Goal: Task Accomplishment & Management: Manage account settings

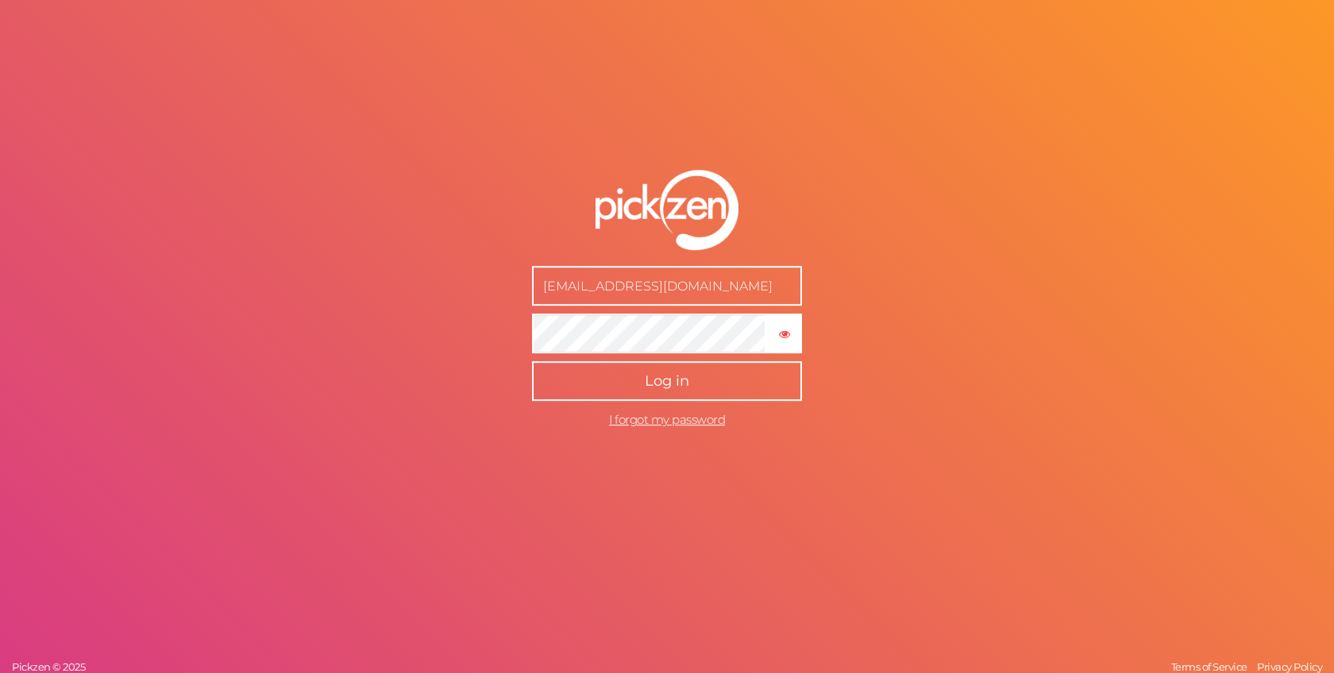
click at [577, 380] on button "Log in" at bounding box center [667, 382] width 270 height 40
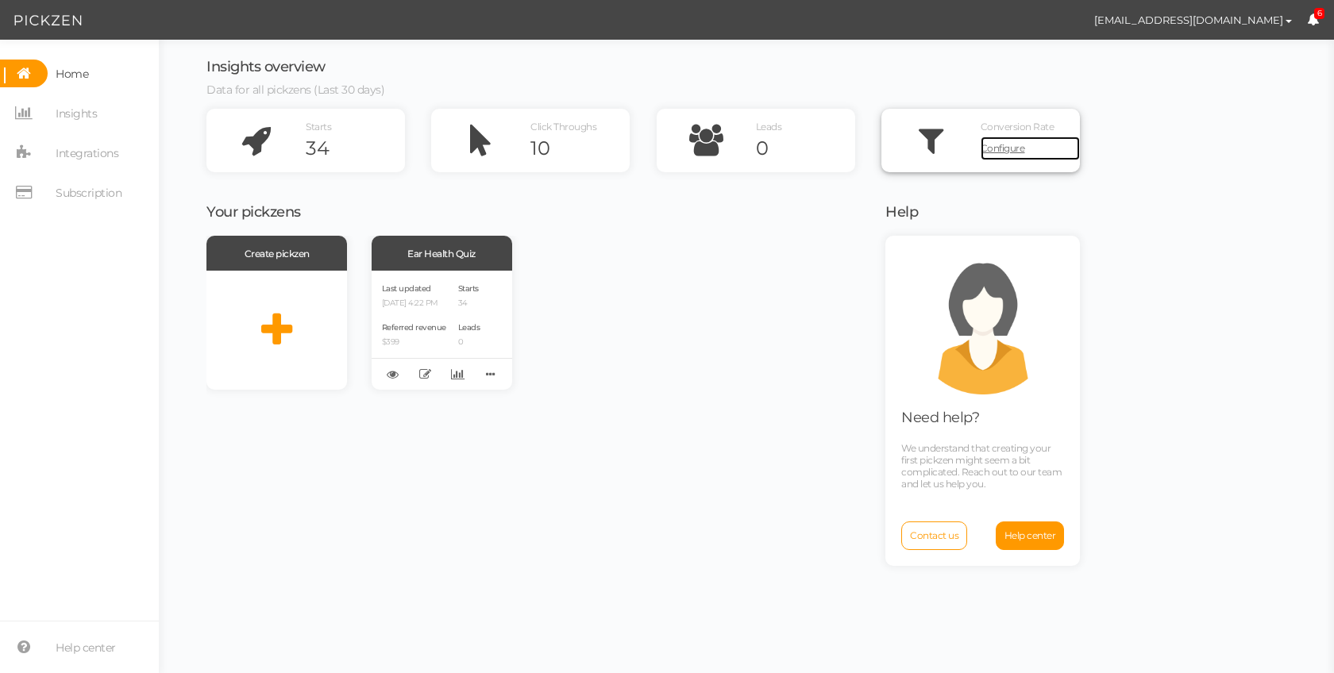
click at [1011, 150] on span "Configure" at bounding box center [1003, 148] width 44 height 12
click at [79, 193] on span "Subscription" at bounding box center [89, 192] width 66 height 25
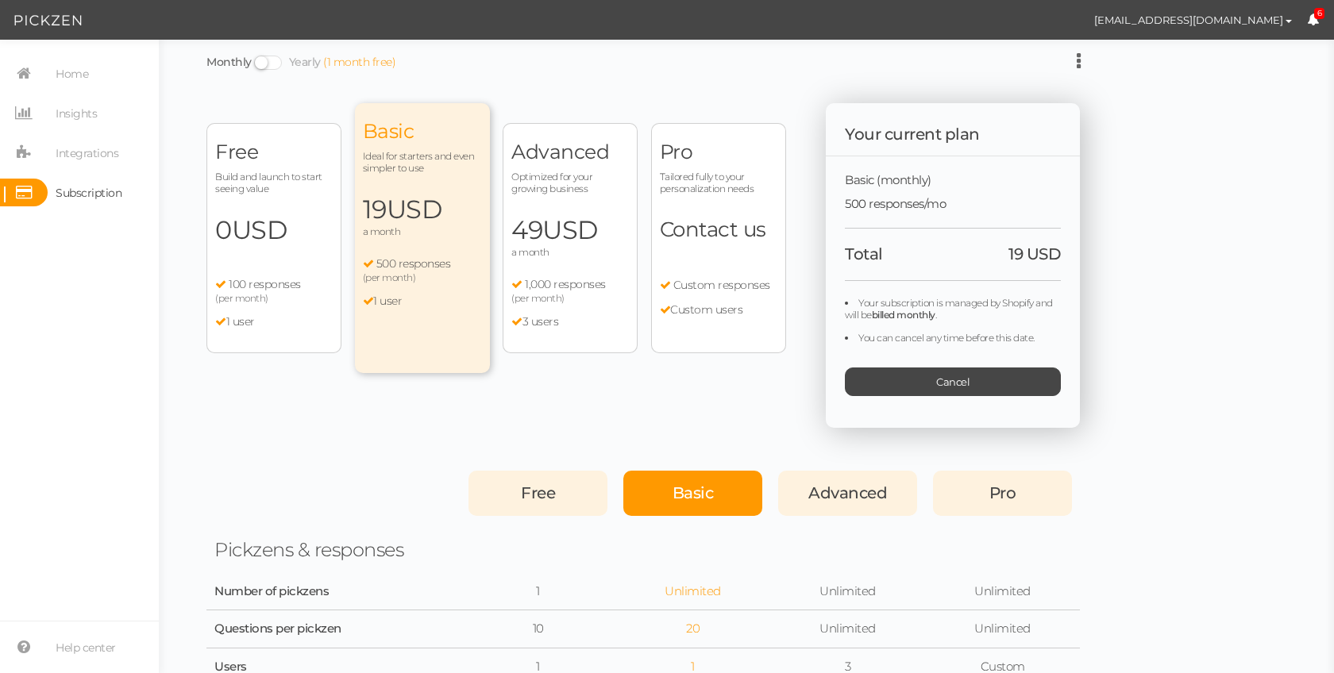
click at [276, 243] on span "USD" at bounding box center [260, 229] width 56 height 31
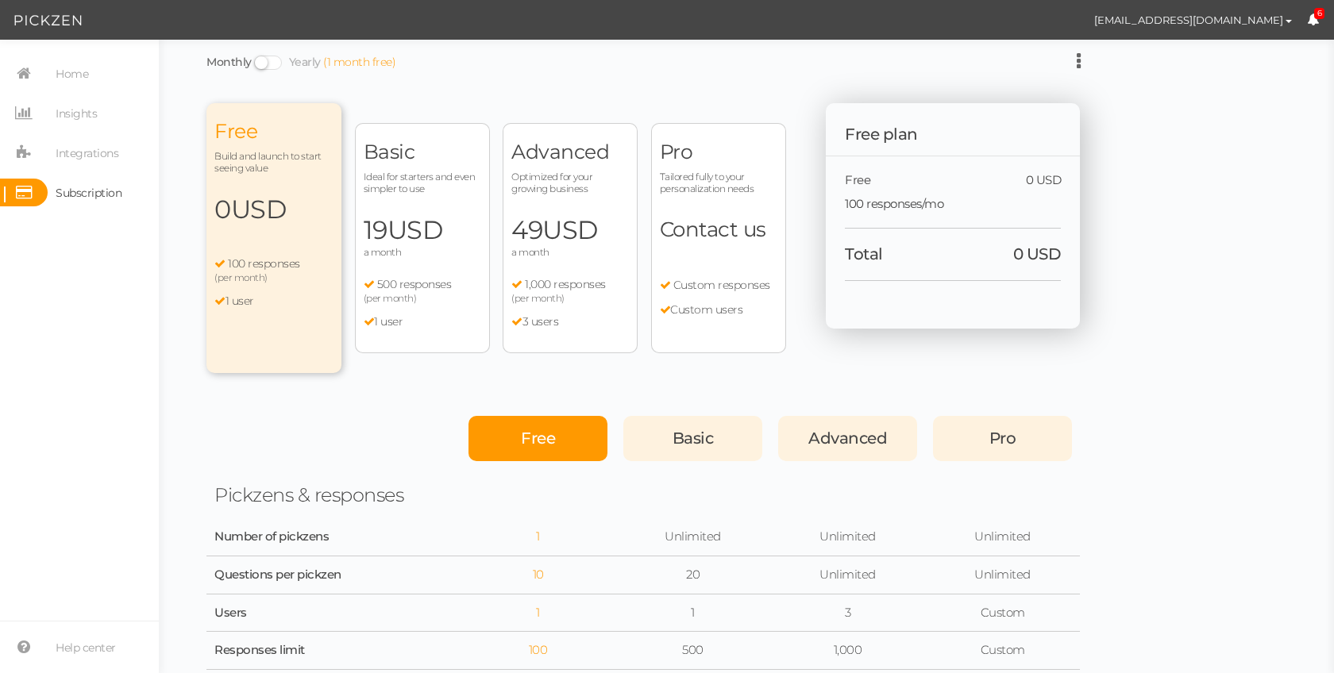
click at [425, 240] on span "USD" at bounding box center [415, 229] width 56 height 31
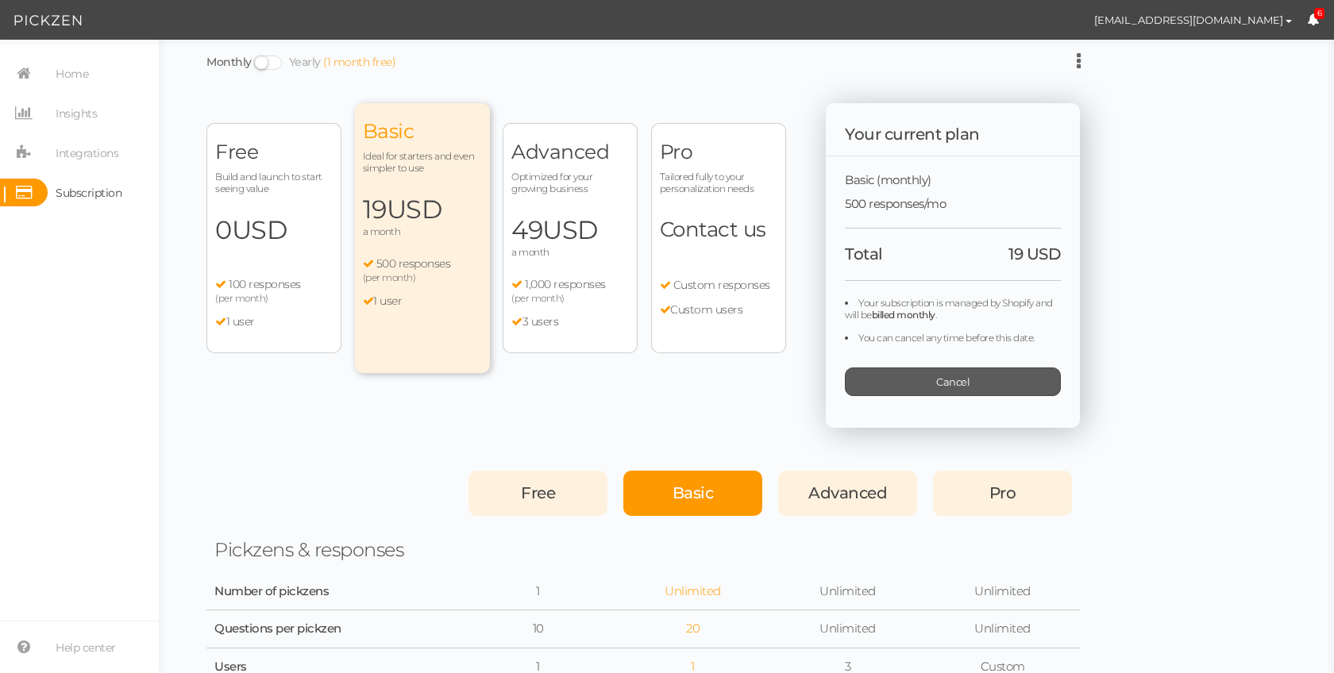
click at [910, 383] on div "Cancel" at bounding box center [953, 382] width 216 height 29
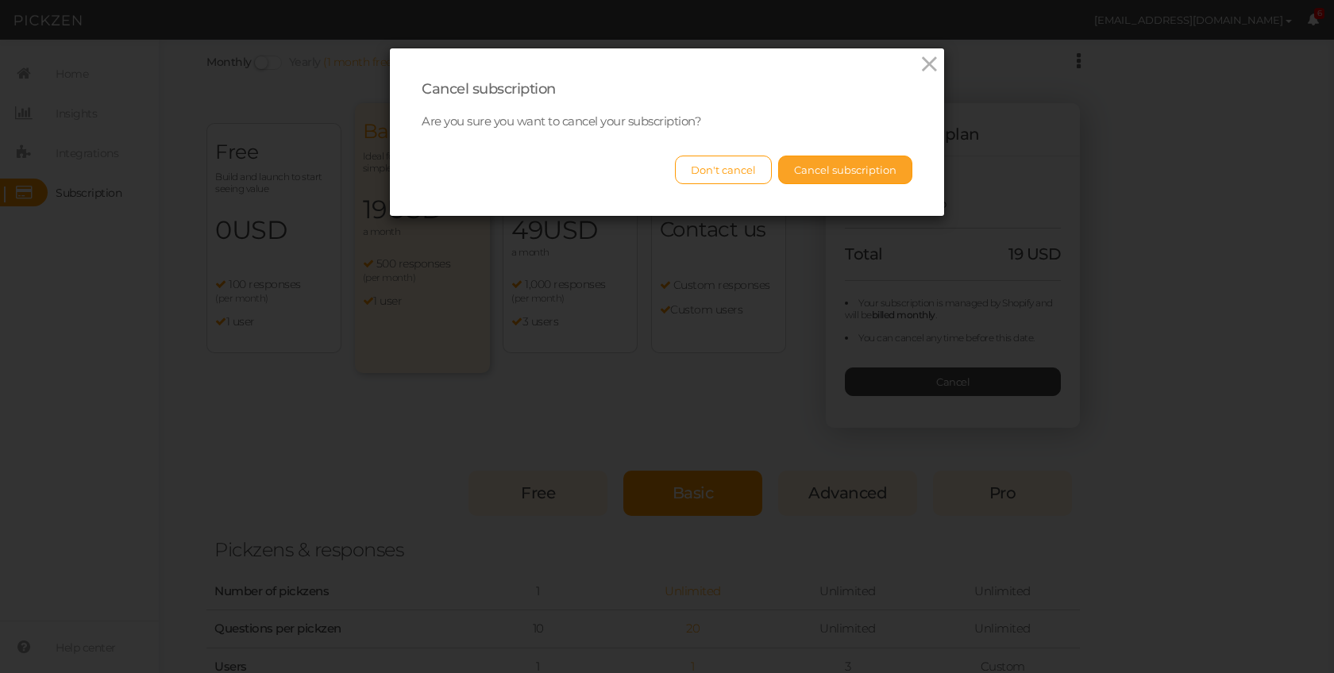
click at [853, 174] on button "Cancel subscription" at bounding box center [845, 170] width 134 height 29
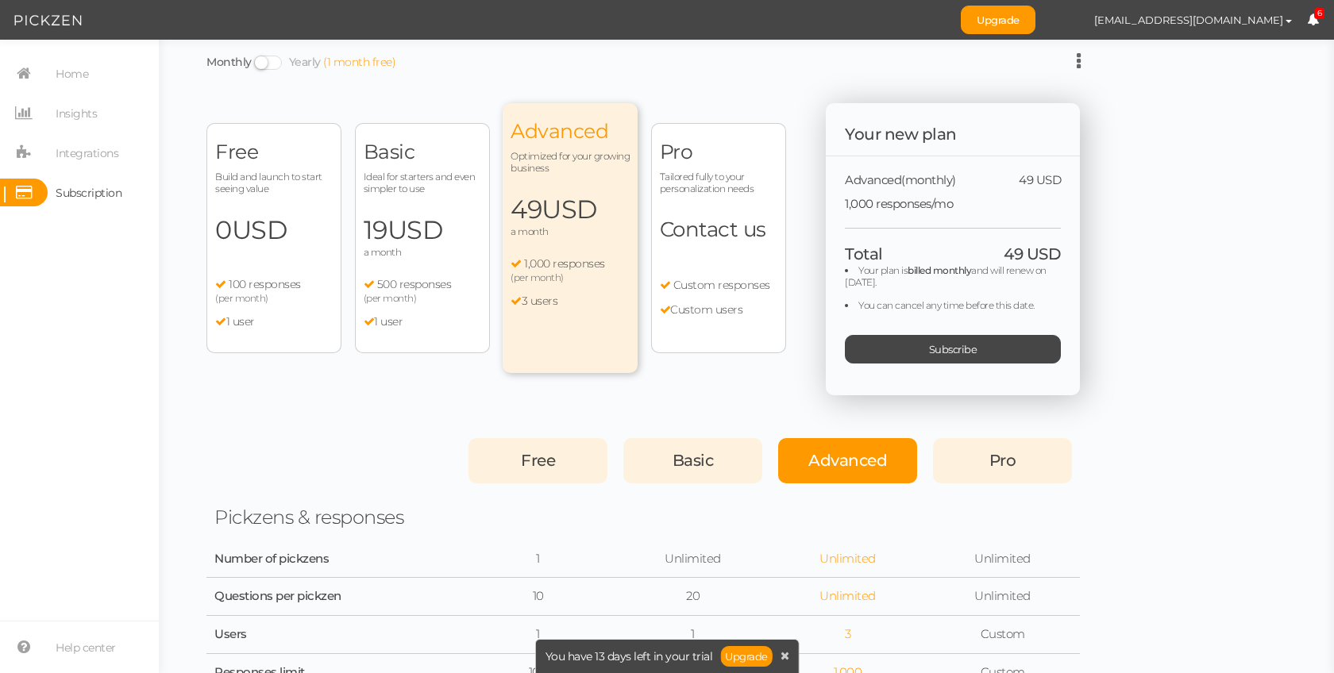
click at [425, 236] on span "USD" at bounding box center [415, 229] width 56 height 31
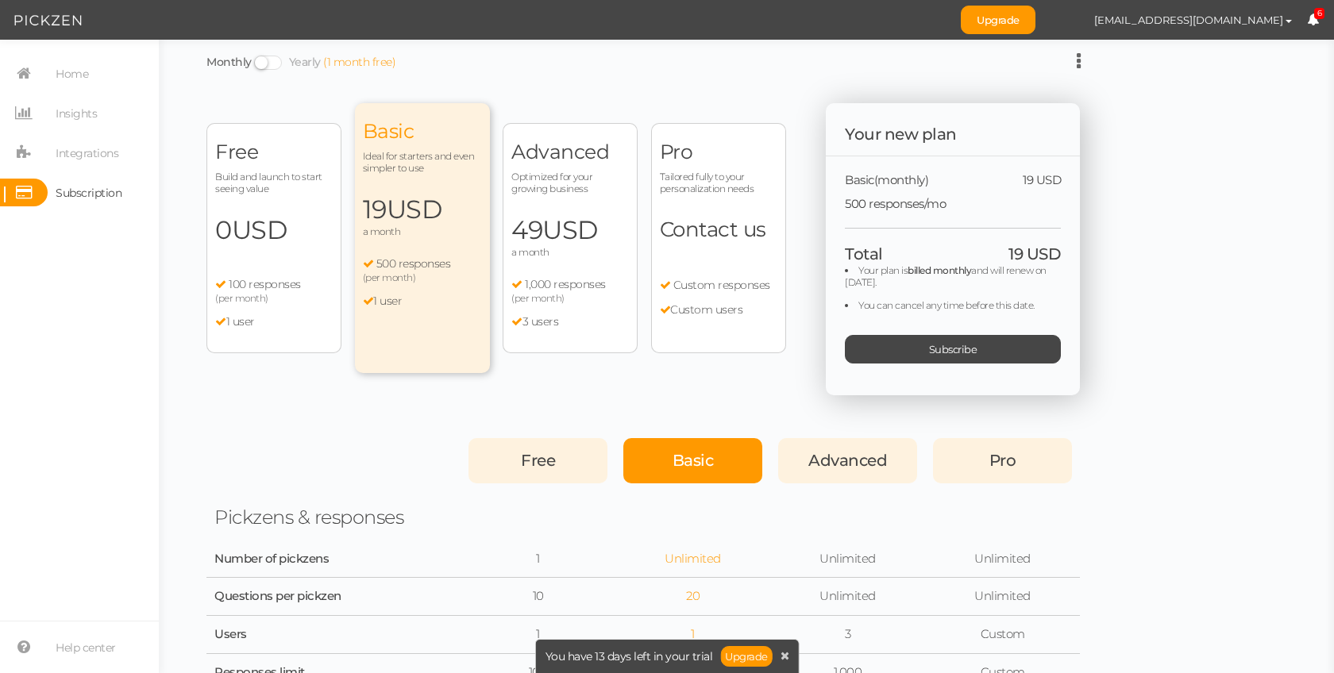
click at [274, 242] on span "USD" at bounding box center [260, 229] width 56 height 31
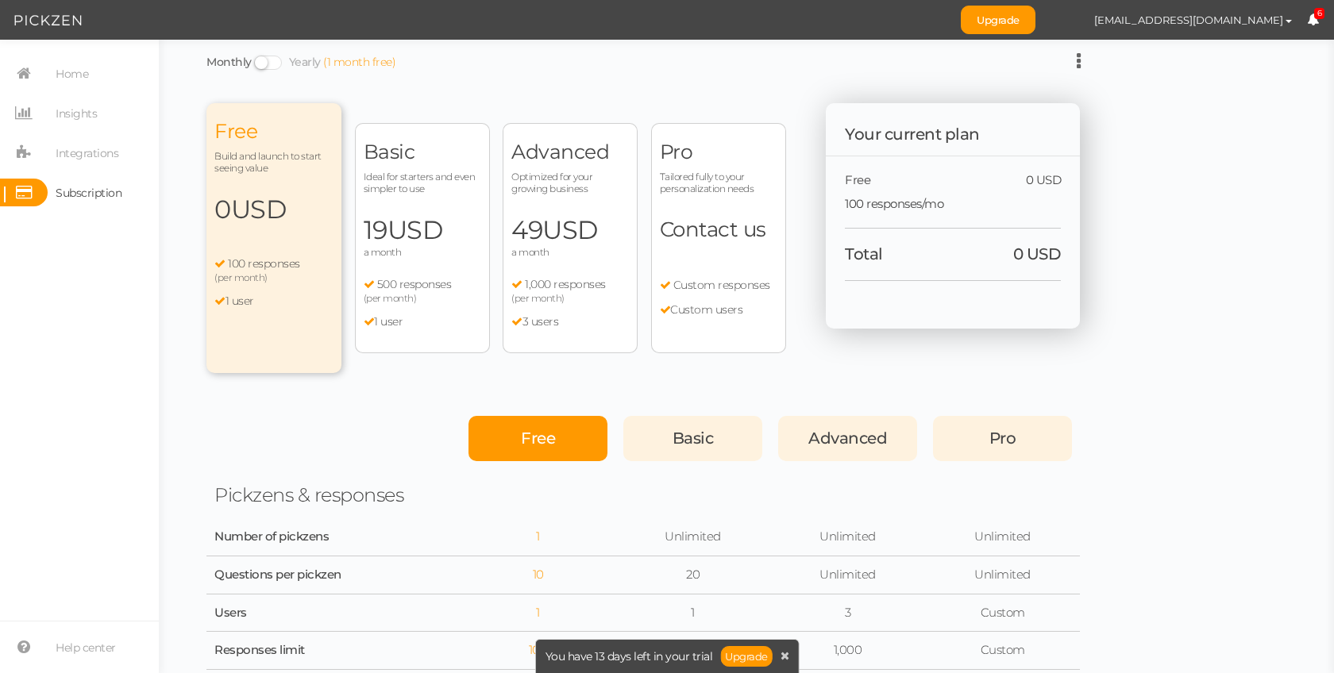
click at [446, 202] on div "Basic Ideal for starters and even simpler to use 19 USD a month 500 responses (…" at bounding box center [422, 238] width 135 height 230
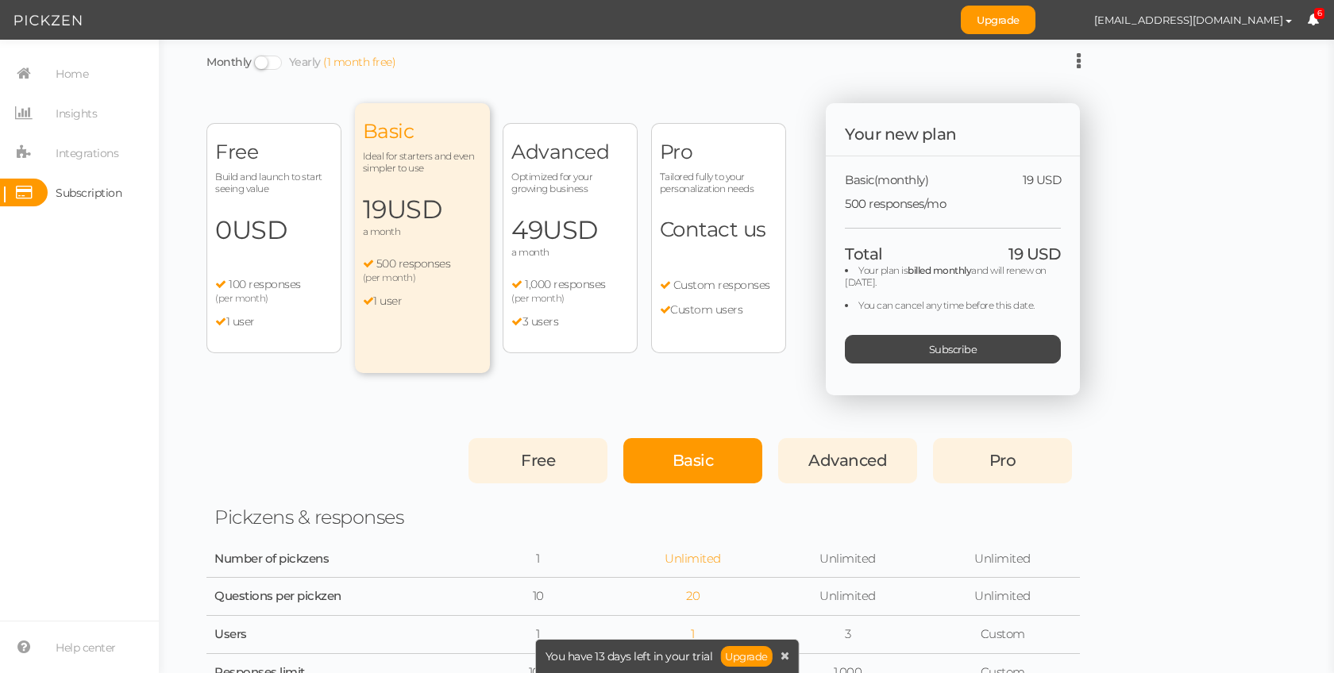
click at [326, 213] on div "Free Build and launch to start seeing value 0 USD a month 100 responses (per mo…" at bounding box center [273, 238] width 135 height 230
